Goal: Find specific page/section: Find specific page/section

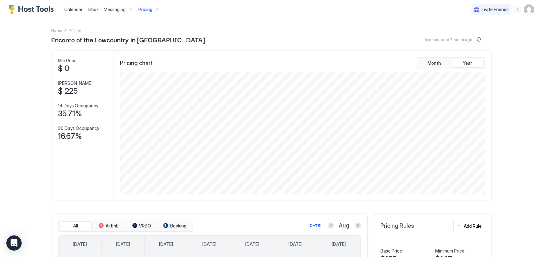
scroll to position [122, 366]
drag, startPoint x: 0, startPoint y: 0, endPoint x: 70, endPoint y: 11, distance: 70.9
click at [70, 11] on span "Calendar" at bounding box center [73, 9] width 18 height 5
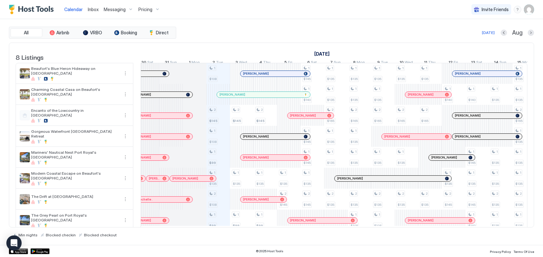
scroll to position [0, 284]
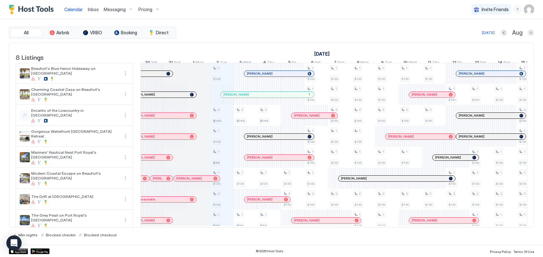
click at [266, 76] on div at bounding box center [266, 73] width 5 height 5
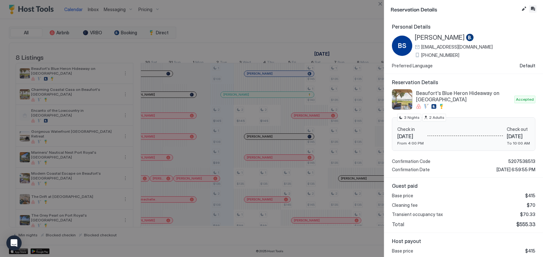
click at [533, 7] on button "Inbox" at bounding box center [533, 9] width 8 height 8
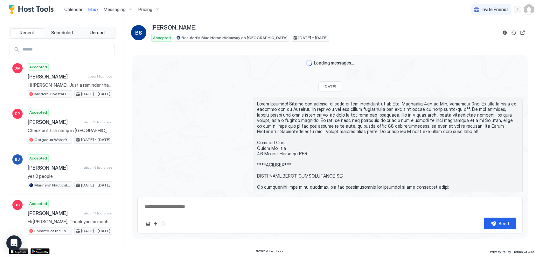
scroll to position [14, 0]
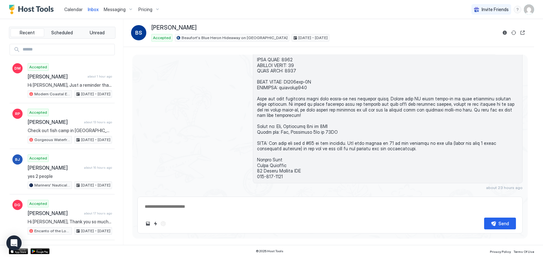
click at [64, 11] on div "Calendar" at bounding box center [74, 10] width 24 height 12
click at [65, 8] on span "Calendar" at bounding box center [73, 9] width 18 height 5
